Goal: Task Accomplishment & Management: Manage account settings

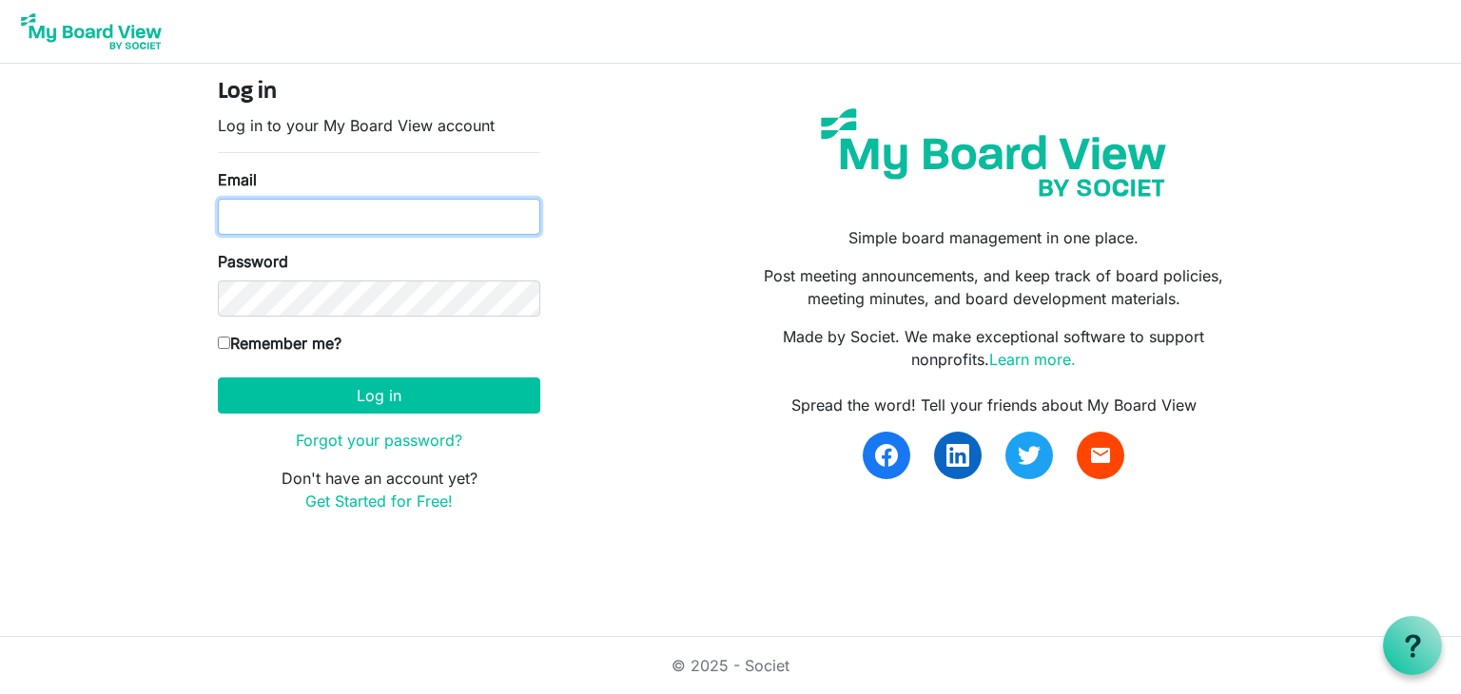
type input "jamesmgordon63@gmail.com"
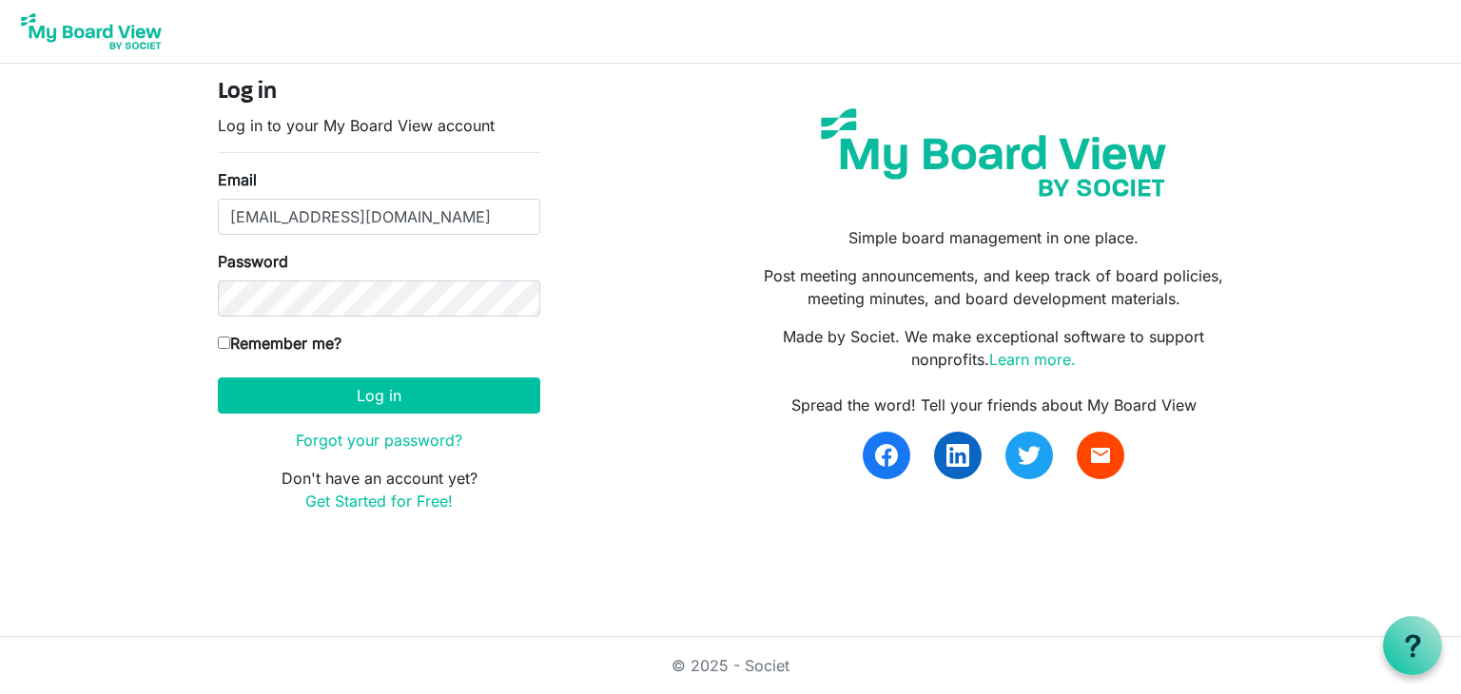
click at [225, 342] on input "Remember me?" at bounding box center [224, 343] width 12 height 12
checkbox input "true"
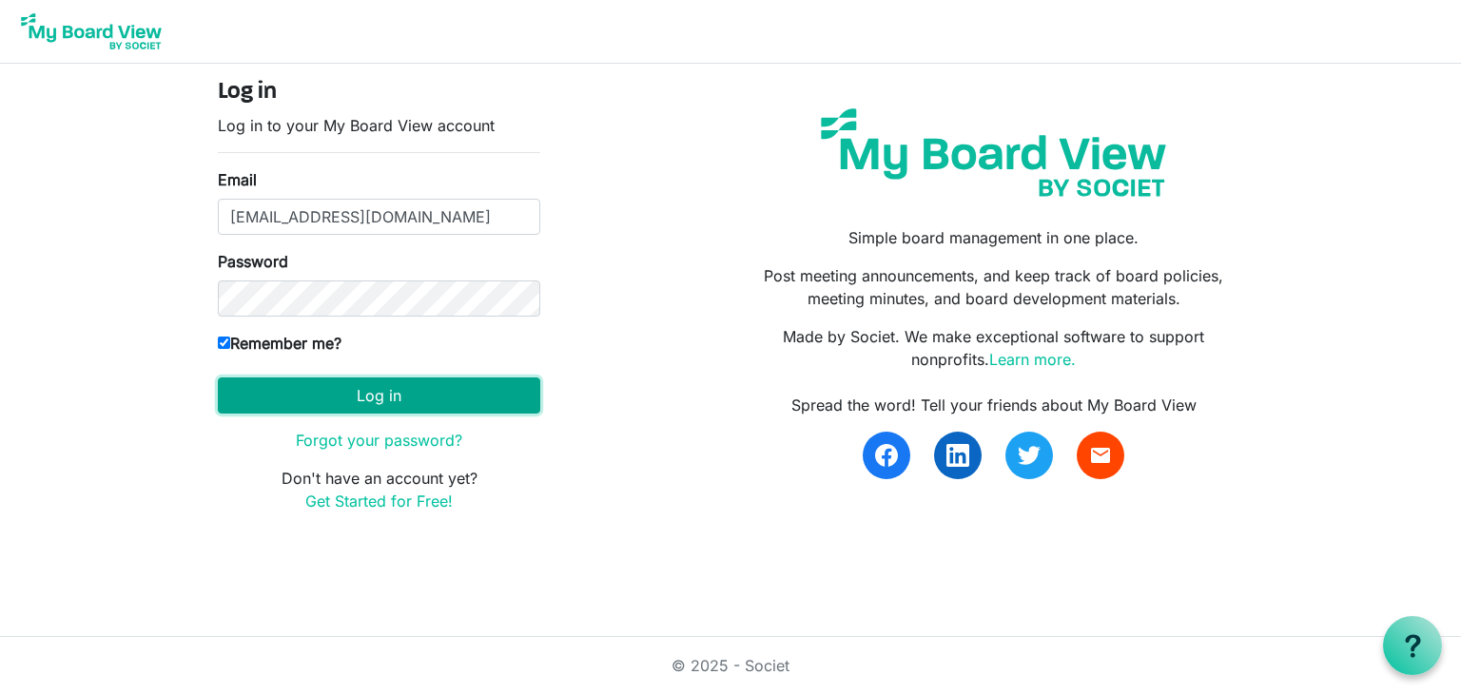
click at [336, 399] on button "Log in" at bounding box center [379, 396] width 322 height 36
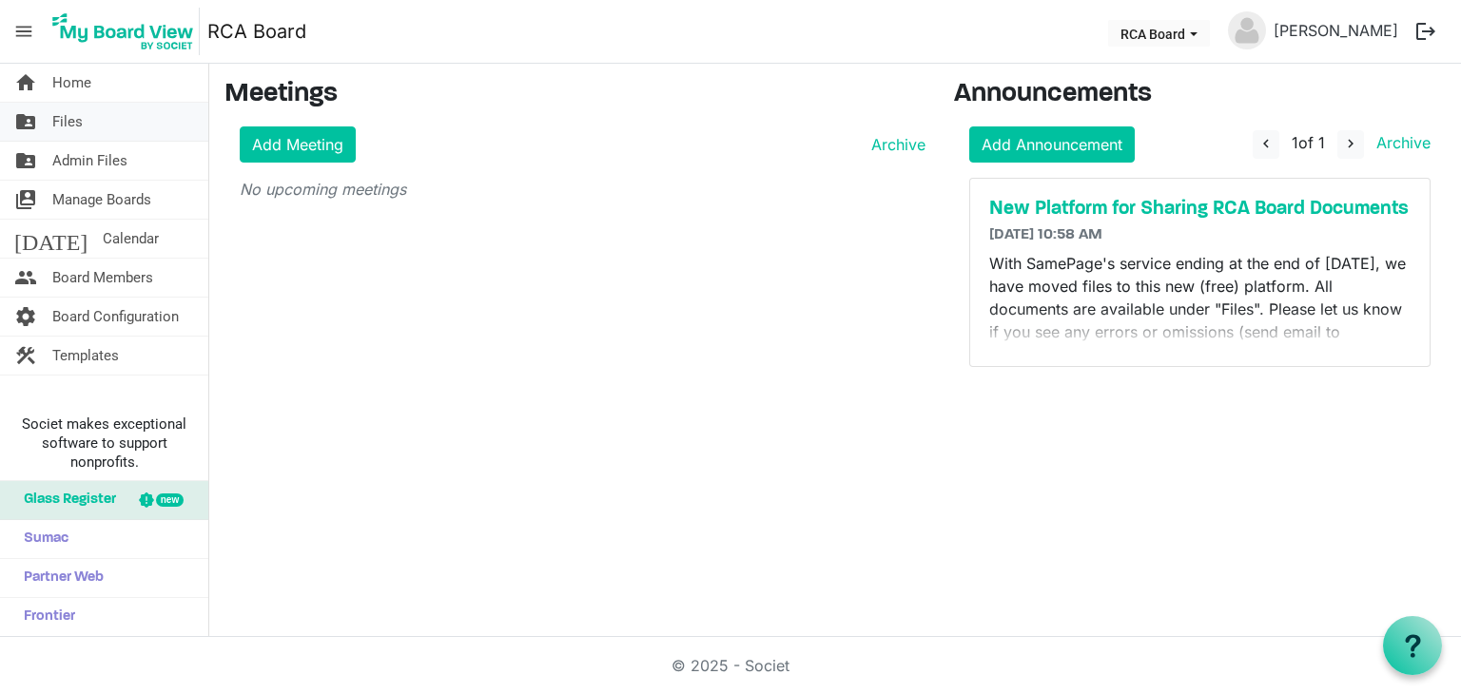
click at [76, 119] on span "Files" at bounding box center [67, 122] width 30 height 38
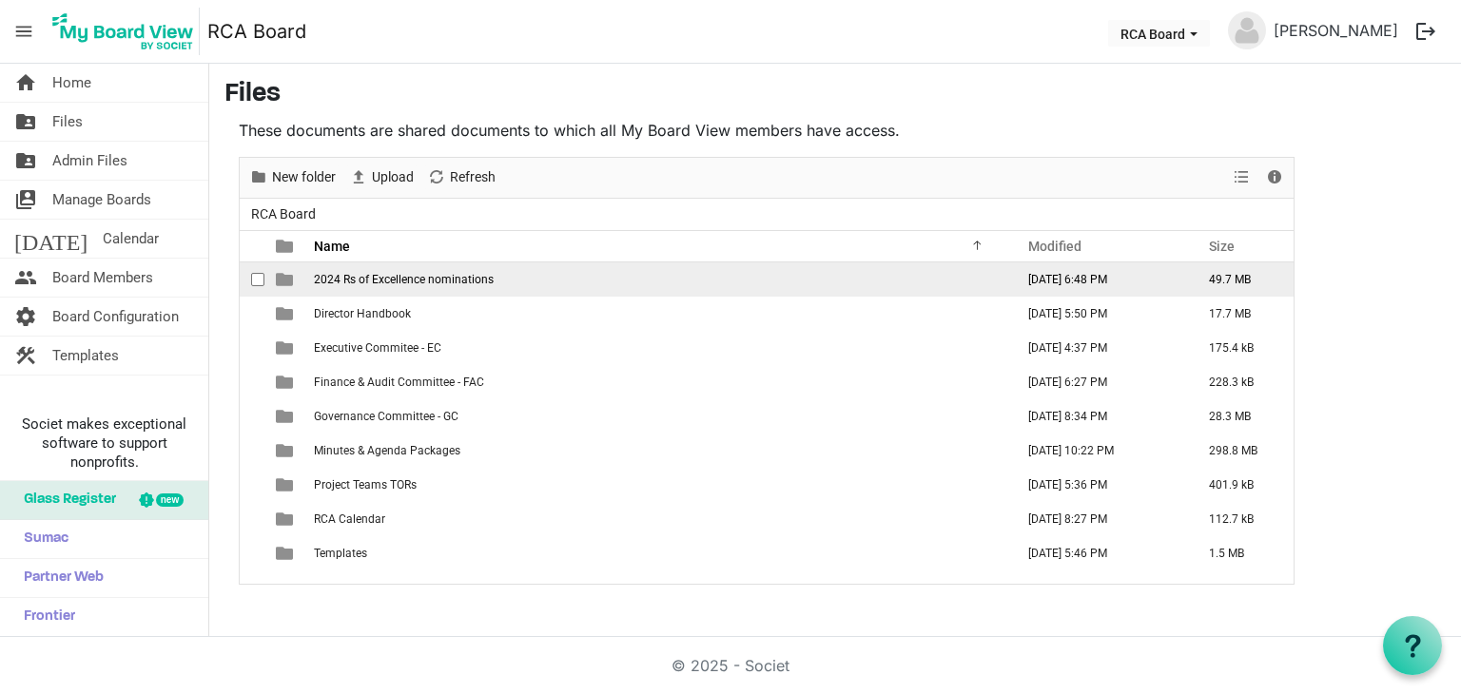
click at [438, 276] on span "2024 Rs of Excellence nominations" at bounding box center [404, 279] width 180 height 13
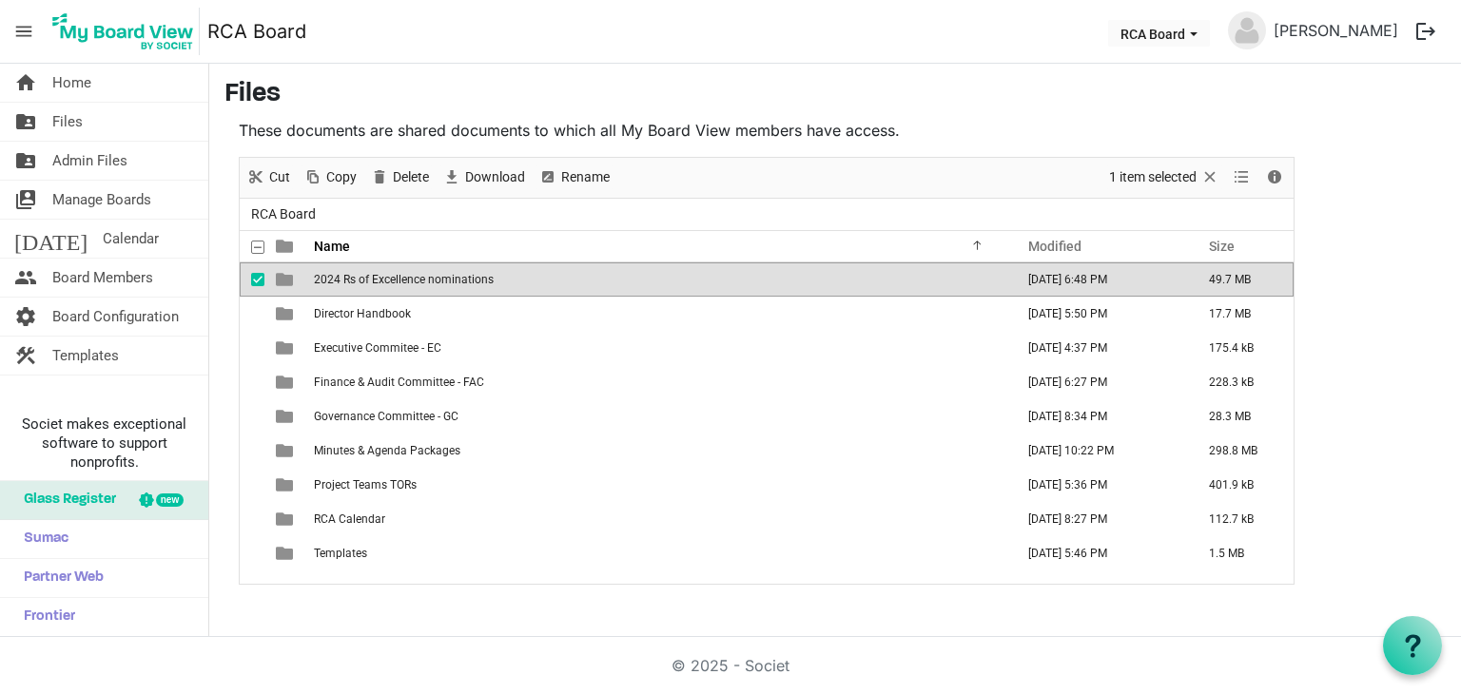
click at [438, 276] on span "2024 Rs of Excellence nominations" at bounding box center [404, 279] width 180 height 13
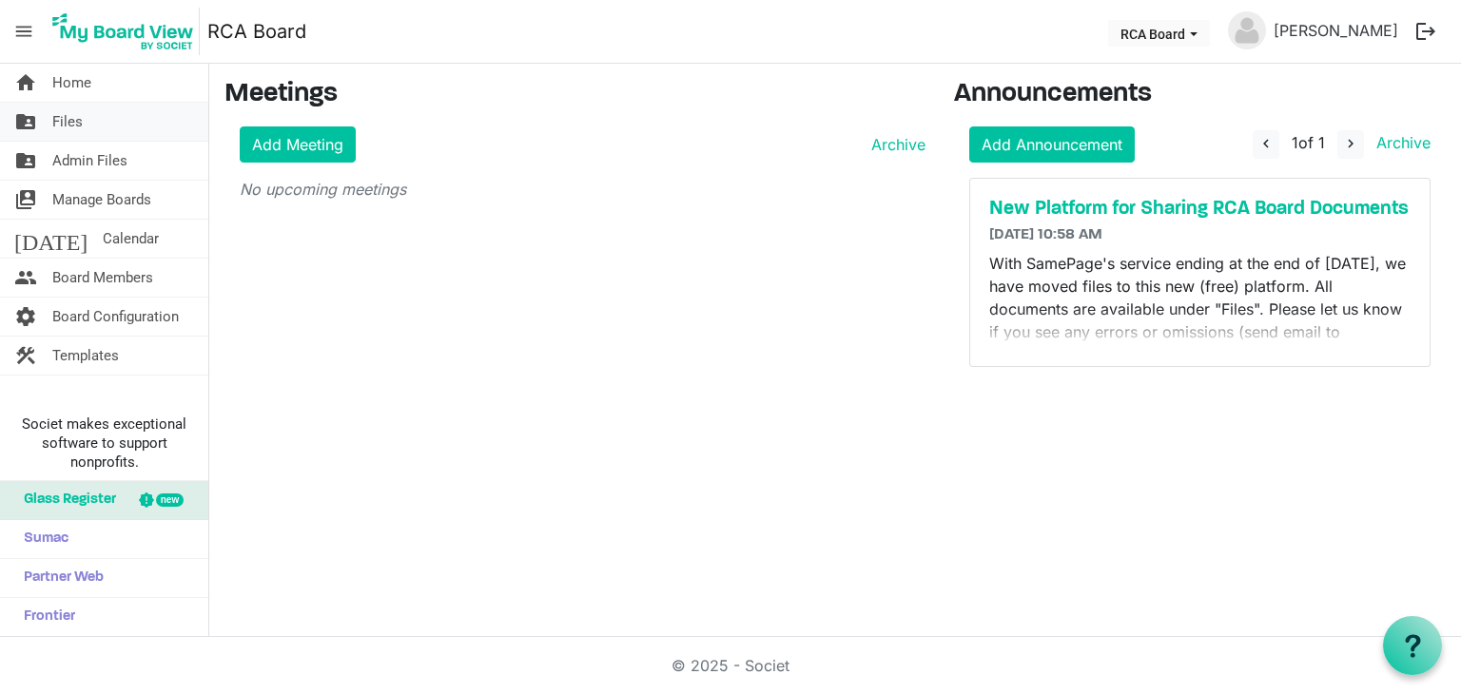
click at [58, 115] on span "Files" at bounding box center [67, 122] width 30 height 38
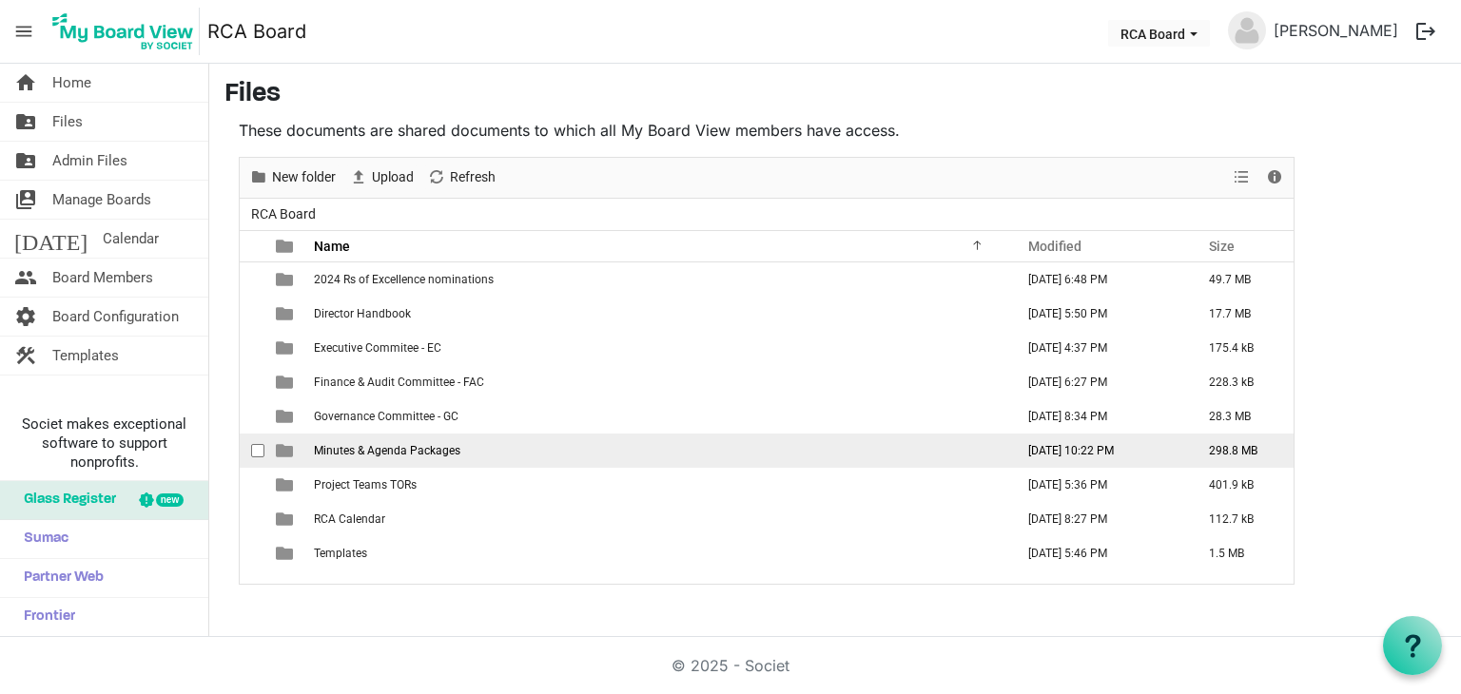
click at [556, 448] on td "Minutes & Agenda Packages" at bounding box center [658, 451] width 700 height 34
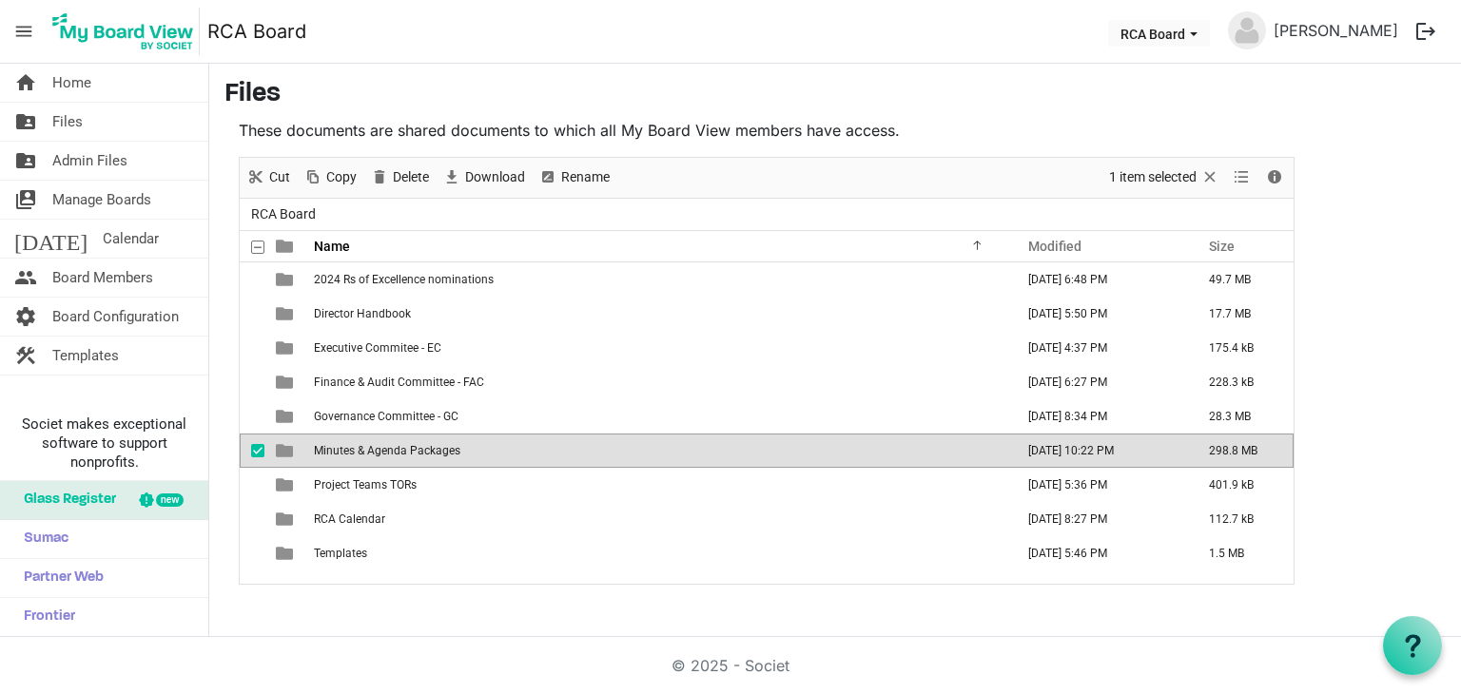
click at [556, 448] on td "Minutes & Agenda Packages" at bounding box center [658, 451] width 700 height 34
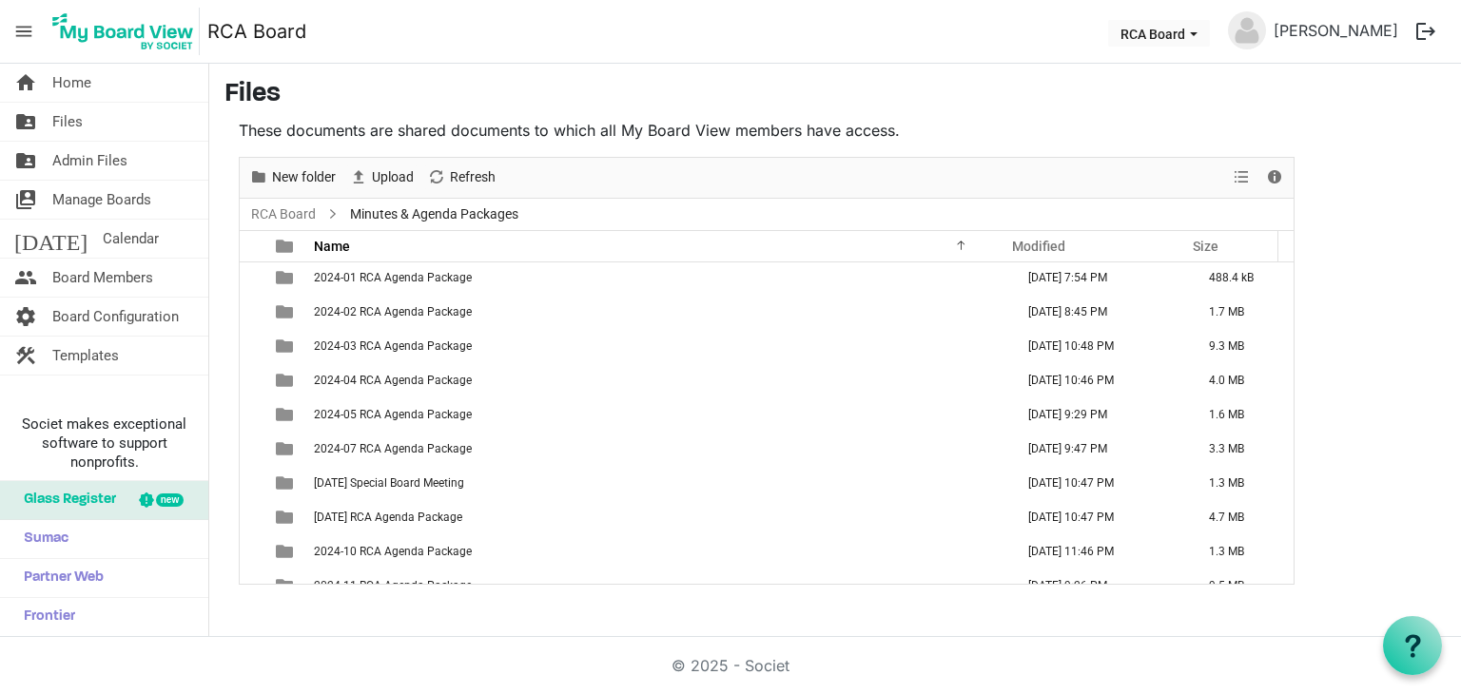
scroll to position [842, 0]
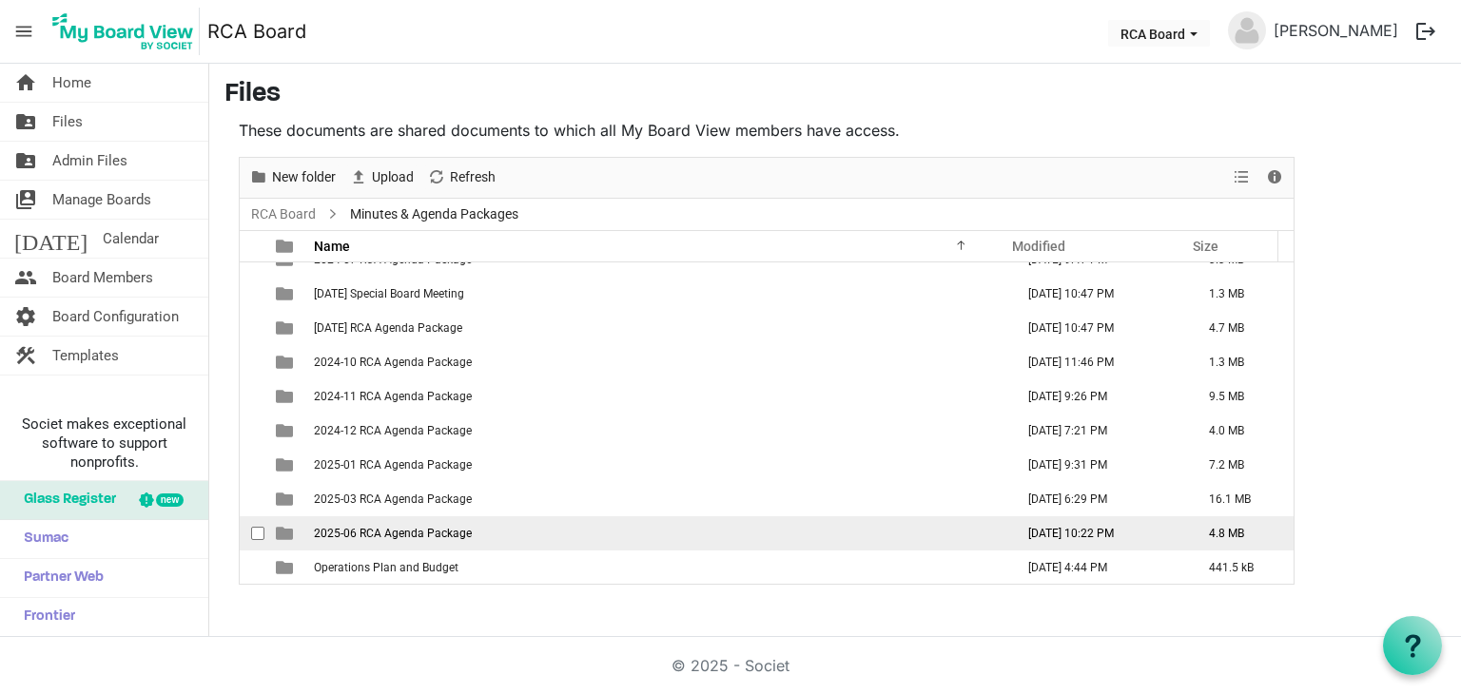
click at [641, 526] on td "2025-06 RCA Agenda Package" at bounding box center [658, 533] width 700 height 34
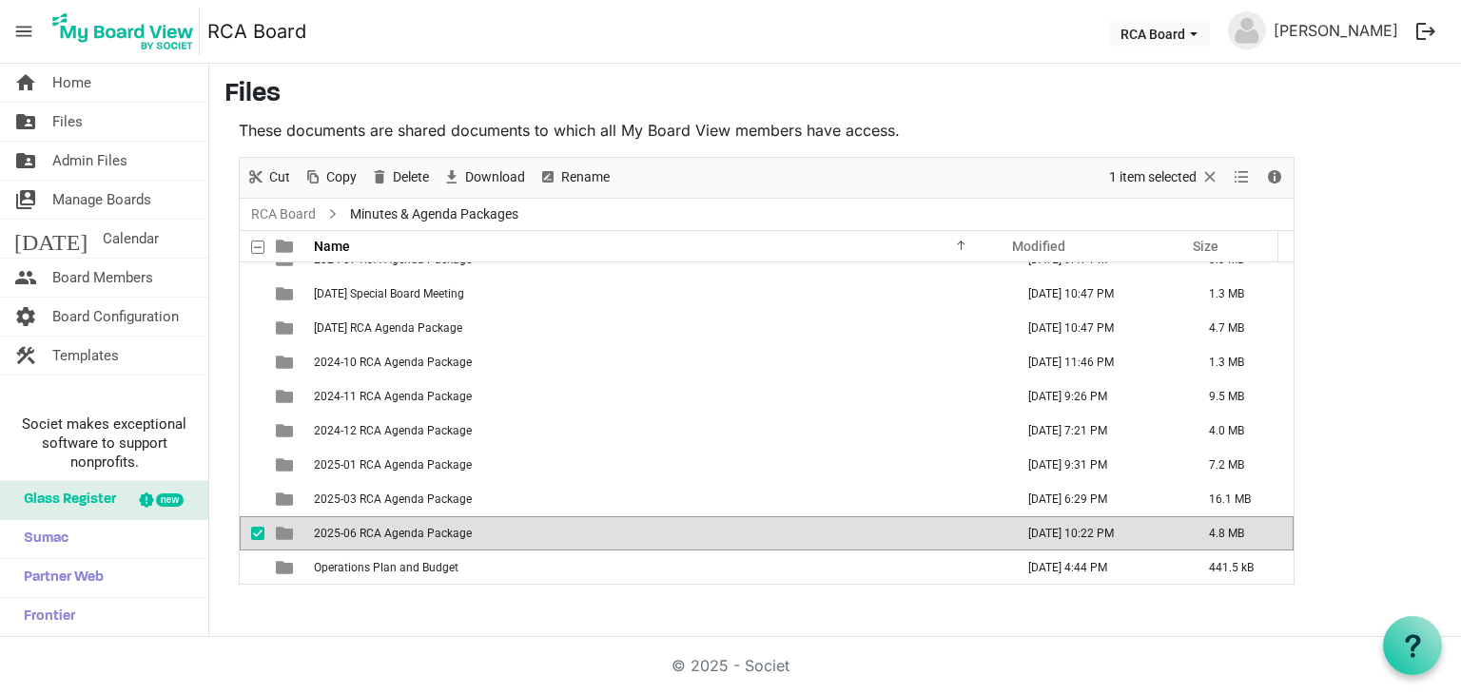
click at [641, 526] on td "2025-06 RCA Agenda Package" at bounding box center [658, 533] width 700 height 34
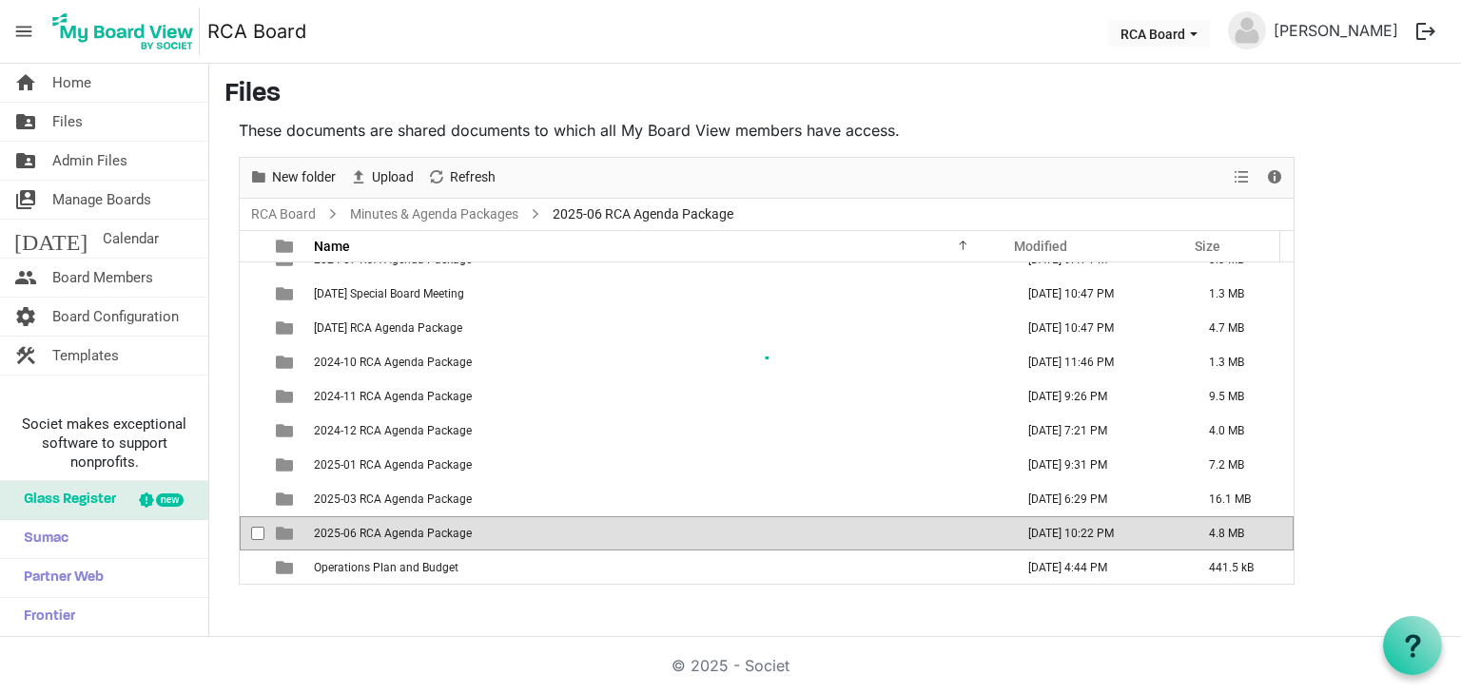
scroll to position [0, 0]
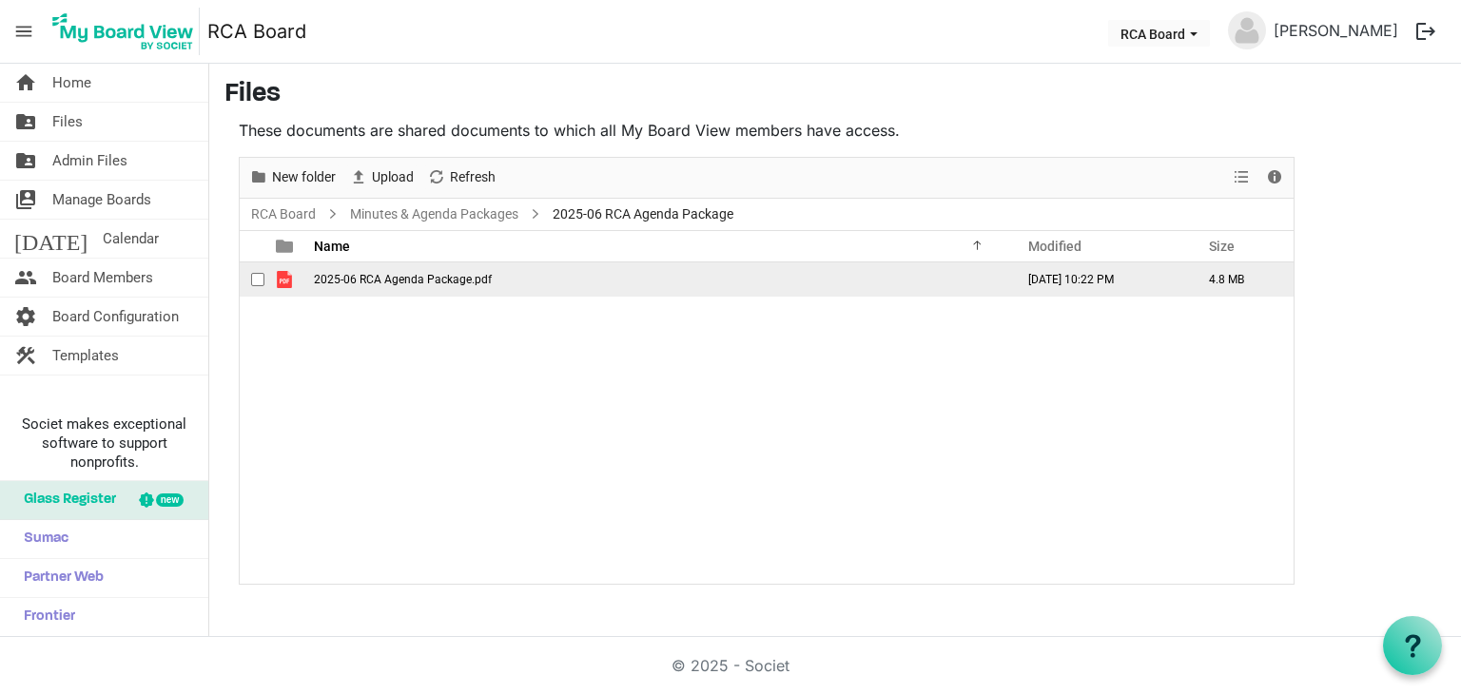
click at [456, 282] on span "2025-06 RCA Agenda Package.pdf" at bounding box center [403, 279] width 178 height 13
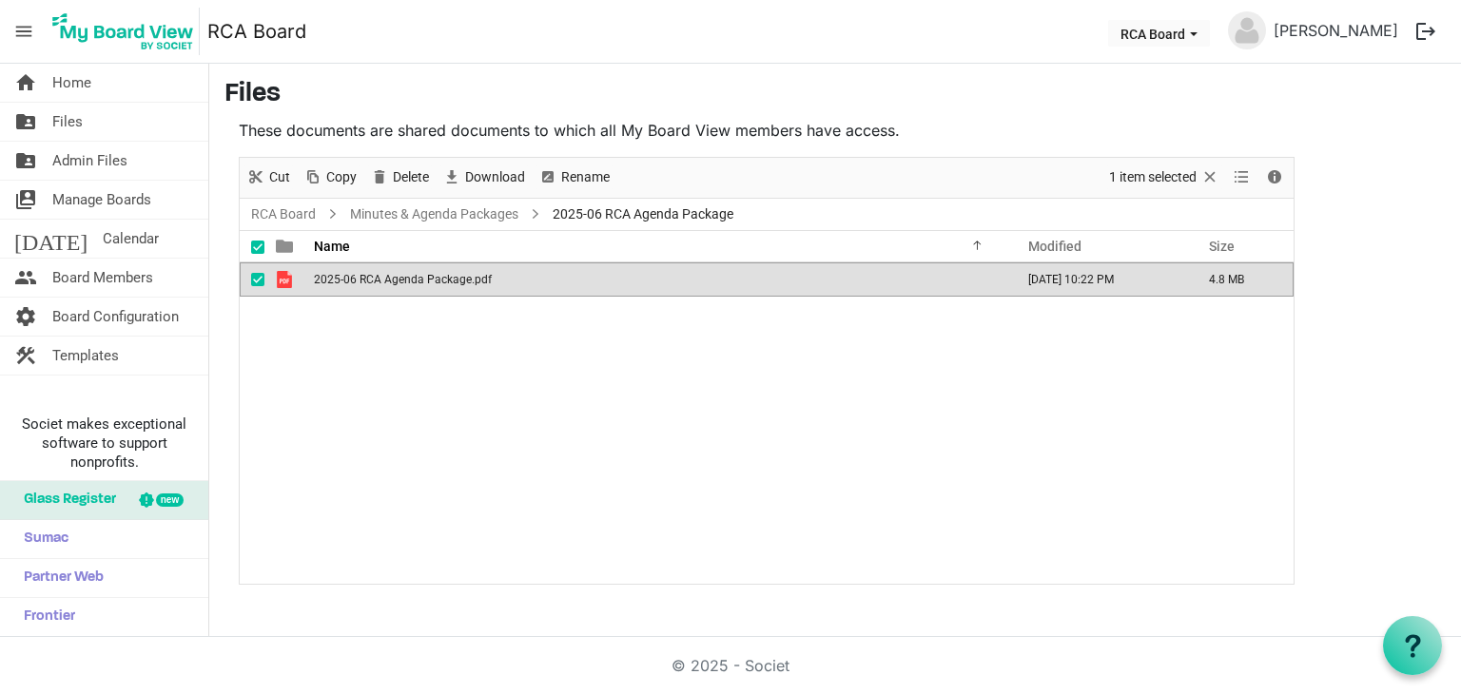
click at [456, 282] on span "2025-06 RCA Agenda Package.pdf" at bounding box center [403, 279] width 178 height 13
click at [487, 167] on span "Download" at bounding box center [495, 177] width 64 height 24
click at [881, 347] on div "2025-06 RCA Agenda Package.pdf June 16, 2025 10:22 PM 4.8 MB" at bounding box center [767, 423] width 1054 height 321
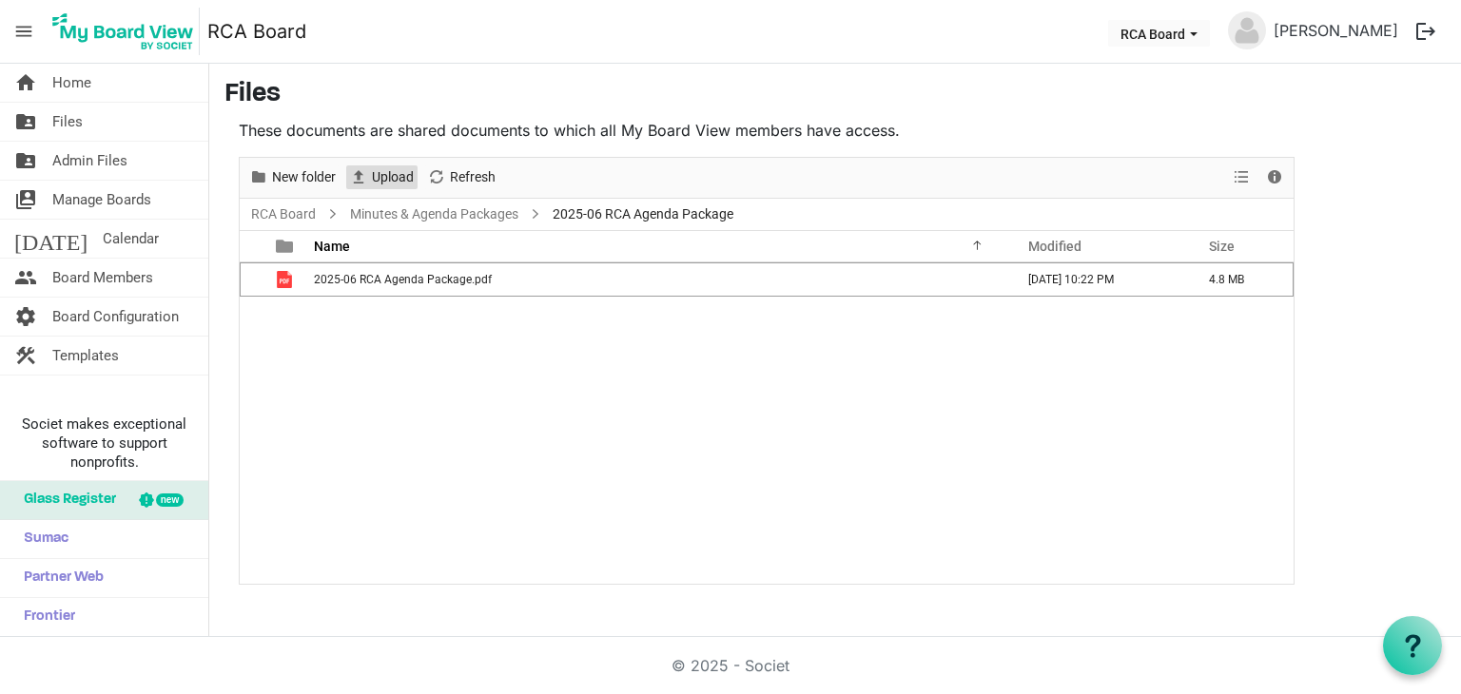
click at [381, 180] on span "Upload" at bounding box center [393, 177] width 46 height 24
click at [384, 178] on span "Upload" at bounding box center [393, 177] width 46 height 24
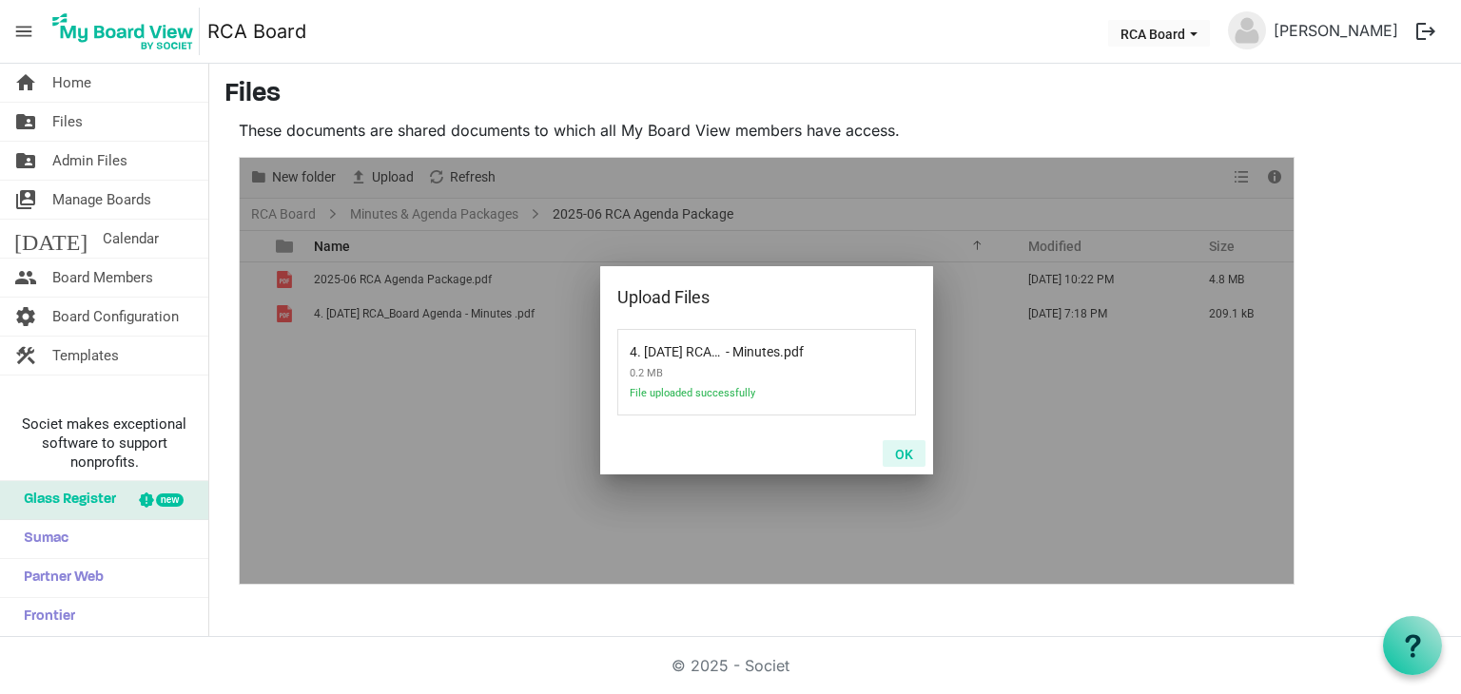
click at [913, 454] on button "OK" at bounding box center [904, 453] width 43 height 27
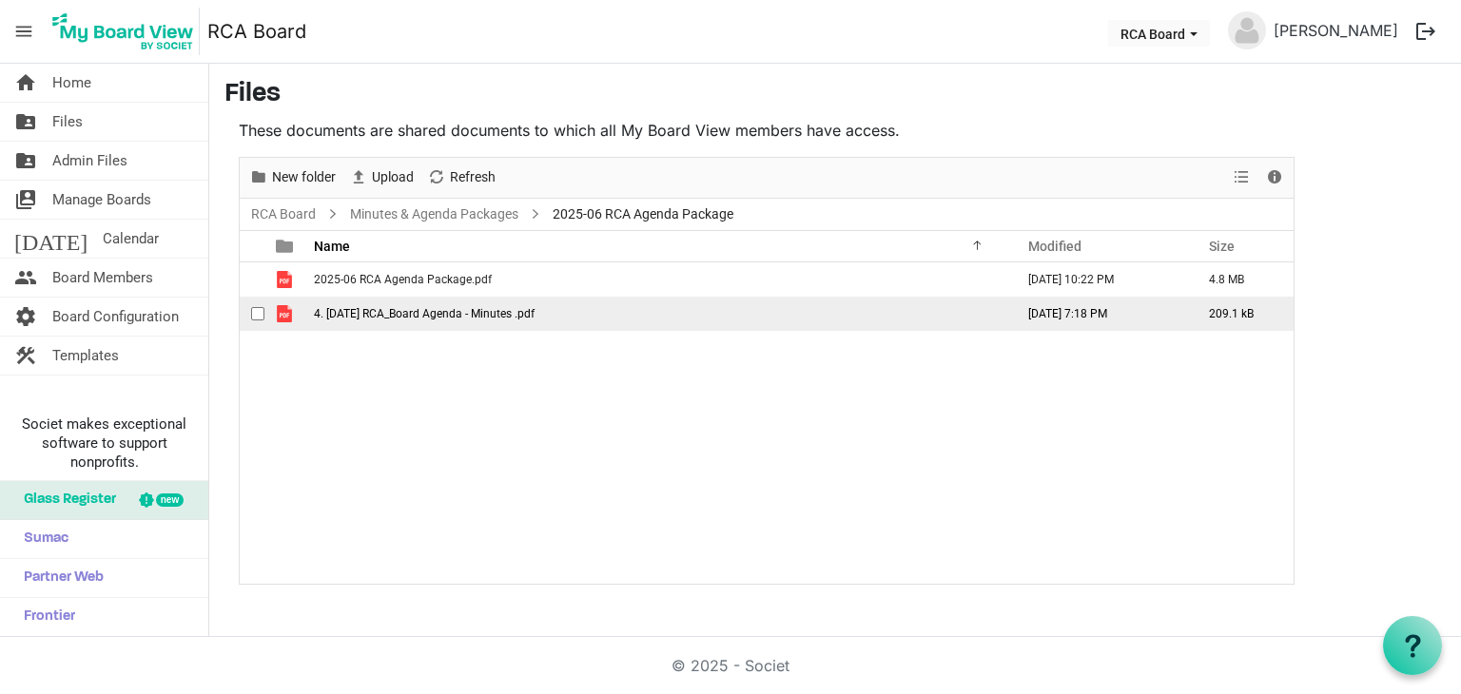
click at [258, 312] on span "checkbox" at bounding box center [257, 313] width 13 height 13
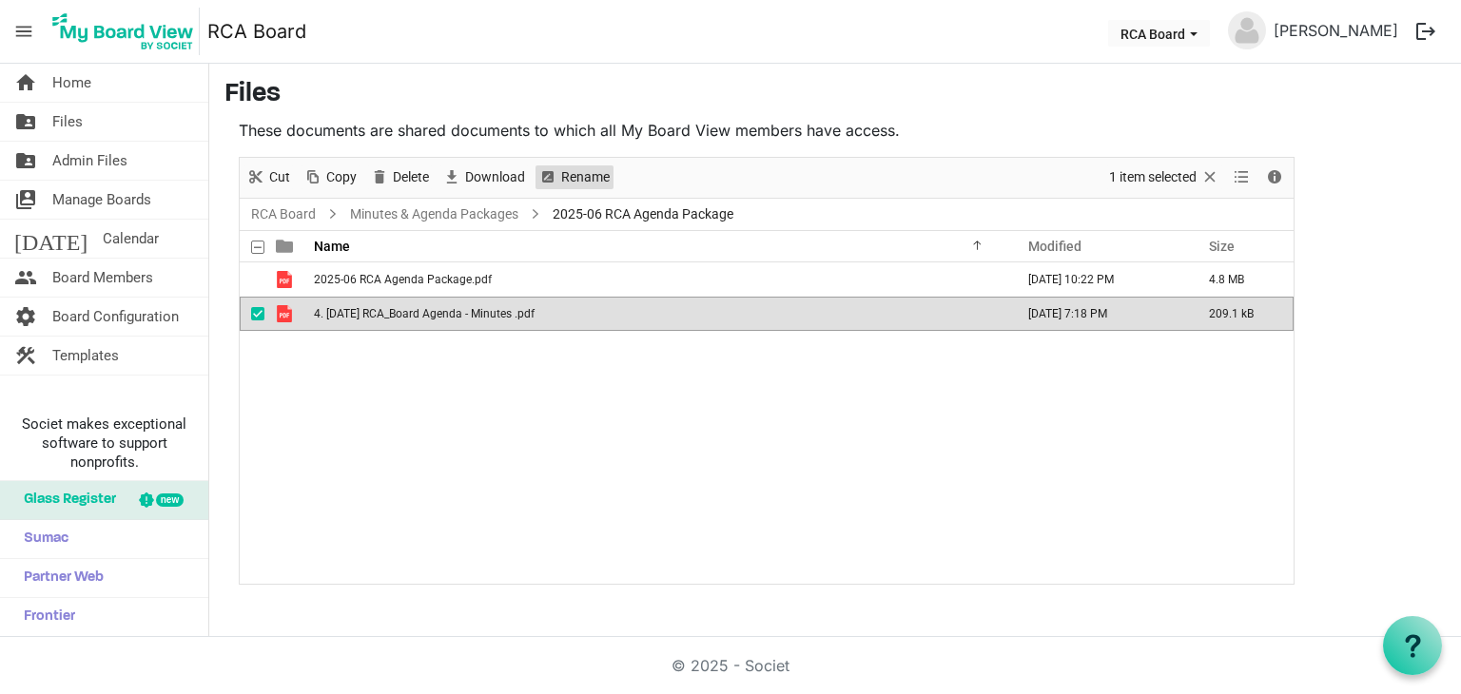
click at [599, 177] on span "Rename" at bounding box center [585, 177] width 52 height 24
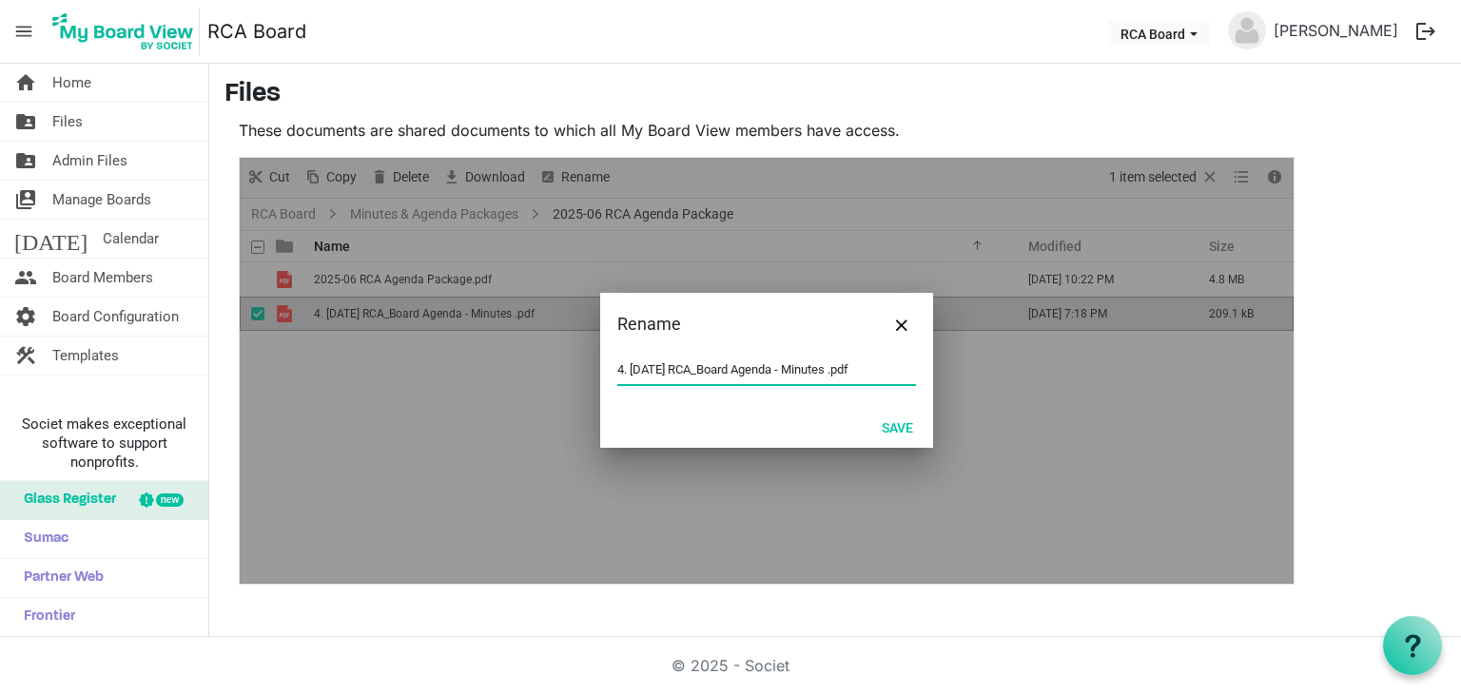
click at [628, 366] on input "4. 2025 06 18 RCA_Board Agenda - Minutes .pdf" at bounding box center [766, 370] width 299 height 29
type input "2025 06 18 RCA Board Meeting Minutes .pdf"
click at [895, 427] on button "Save" at bounding box center [897, 427] width 56 height 27
